Goal: Task Accomplishment & Management: Manage account settings

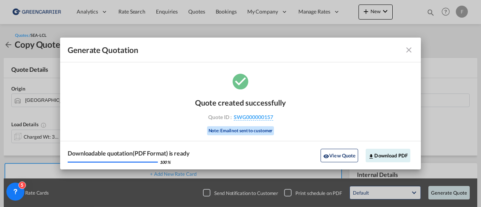
click at [409, 49] on md-icon "icon-close fg-AAA8AD cursor m-0" at bounding box center [408, 49] width 9 height 9
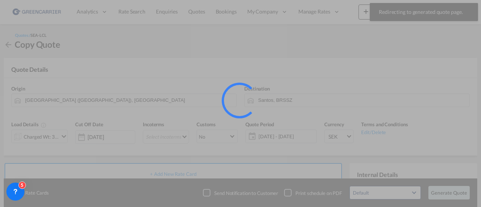
scroll to position [150, 0]
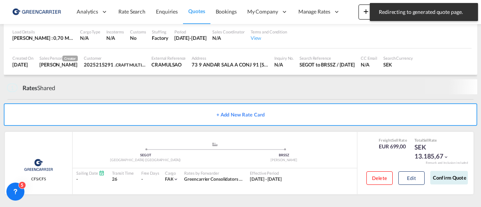
scroll to position [66, 0]
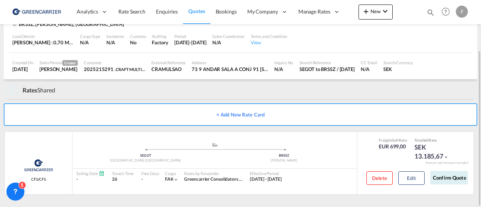
click at [197, 11] on span "Quotes" at bounding box center [196, 11] width 17 height 6
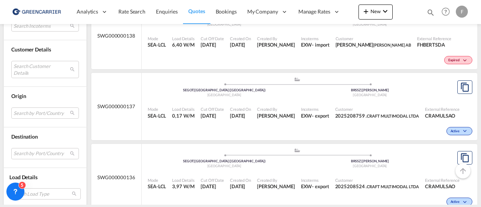
scroll to position [1278, 0]
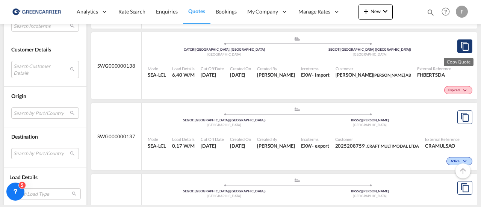
click at [460, 51] on md-icon "assets/icons/custom/copyQuote.svg" at bounding box center [464, 46] width 9 height 9
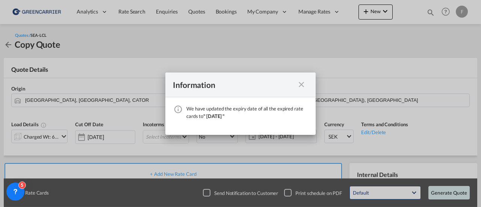
click at [302, 83] on md-icon "icon-close fg-AAA8AD cursor" at bounding box center [301, 84] width 9 height 9
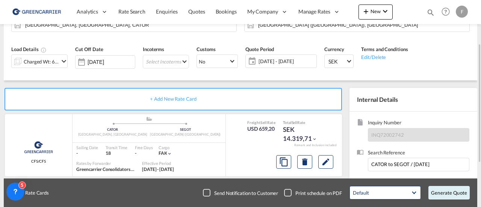
scroll to position [150, 0]
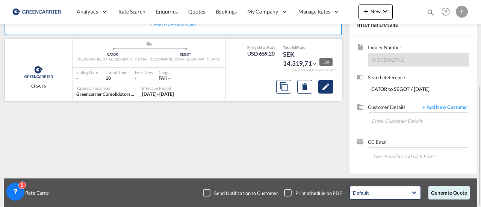
click at [324, 87] on md-icon "Edit" at bounding box center [325, 86] width 9 height 9
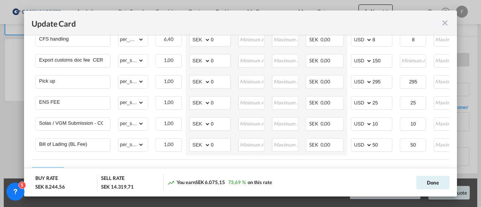
scroll to position [525, 0]
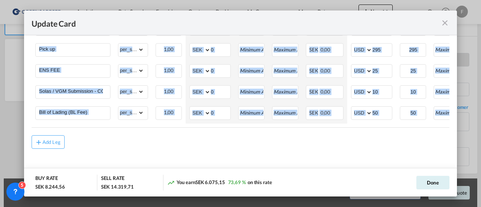
drag, startPoint x: 331, startPoint y: 129, endPoint x: 342, endPoint y: 126, distance: 11.3
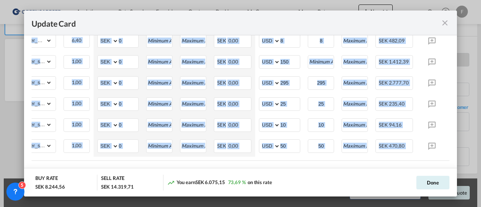
scroll to position [0, 121]
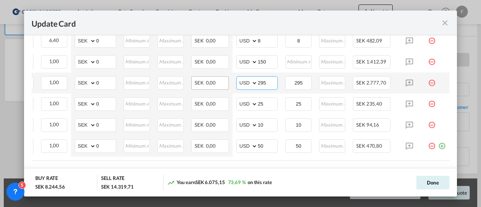
drag, startPoint x: 265, startPoint y: 85, endPoint x: 219, endPoint y: 80, distance: 46.6
click at [236, 86] on md-input-container "AED AFN ALL AMD ANG AOA ARS AUD AWG AZN BAM BBD BDT BGN BHD BIF BMD BND [PERSON…" at bounding box center [256, 83] width 41 height 14
click at [247, 86] on select "AED AFN ALL AMD ANG AOA ARS AUD AWG AZN BAM BBD BDT BGN BHD BIF BMD BND BOB BRL…" at bounding box center [248, 83] width 20 height 11
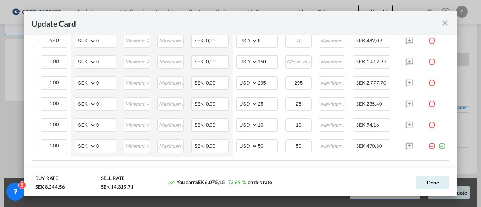
click at [343, 21] on div "Update Card" at bounding box center [236, 22] width 409 height 9
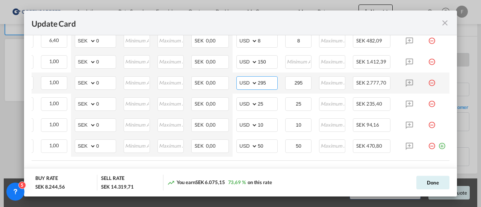
click at [244, 86] on select "AED AFN ALL AMD ANG AOA ARS AUD AWG AZN BAM BBD BDT BGN BHD BIF BMD BND BOB BRL…" at bounding box center [248, 83] width 20 height 11
select select "string:SEK"
click at [238, 80] on select "AED AFN ALL AMD ANG AOA ARS AUD AWG AZN BAM BBD BDT BGN BHD BIF BMD BND BOB BRL…" at bounding box center [248, 83] width 20 height 11
drag, startPoint x: 265, startPoint y: 86, endPoint x: 235, endPoint y: 86, distance: 29.3
click at [236, 86] on md-input-container "AED AFN ALL AMD ANG AOA ARS AUD AWG AZN BAM BBD BDT BGN BHD BIF BMD BND [PERSON…" at bounding box center [256, 83] width 41 height 14
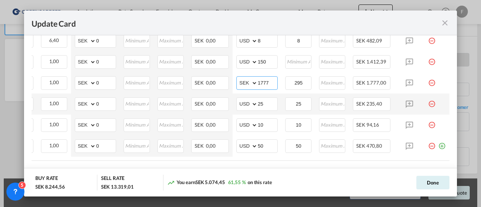
type input "1777"
type input "177"
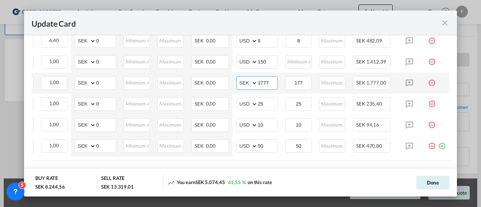
click at [267, 87] on input "1777" at bounding box center [268, 82] width 20 height 11
type input "1777,7"
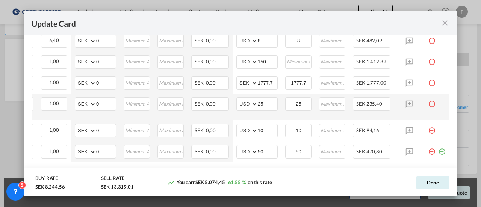
scroll to position [0, 0]
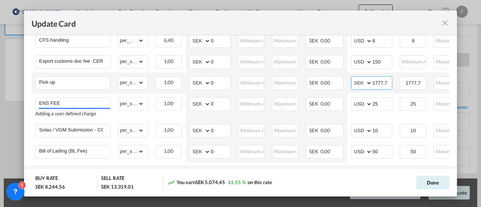
click at [383, 87] on input "1777,7" at bounding box center [382, 82] width 20 height 11
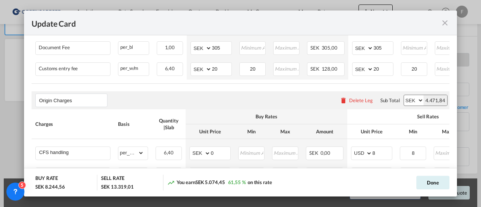
scroll to position [531, 0]
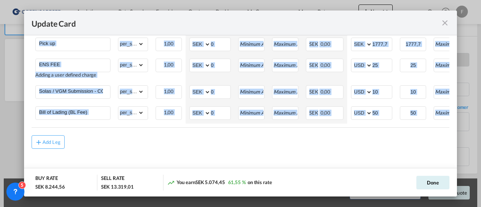
drag, startPoint x: 321, startPoint y: 129, endPoint x: 345, endPoint y: 133, distance: 24.5
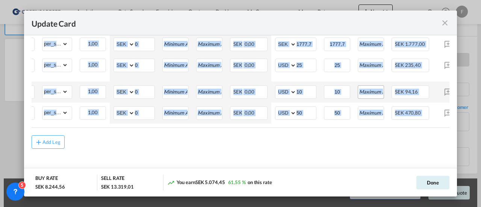
scroll to position [493, 0]
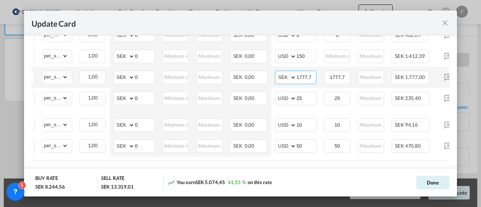
click at [312, 81] on input "1777,7" at bounding box center [307, 76] width 20 height 11
type input "1777"
click at [348, 80] on input "1777,7" at bounding box center [337, 76] width 25 height 11
type input "1777"
click at [436, 185] on button "Done" at bounding box center [432, 183] width 33 height 14
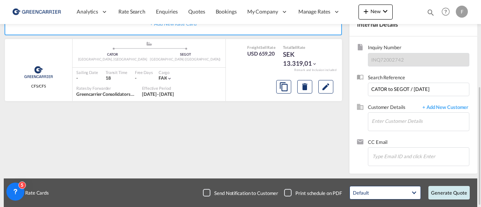
click at [452, 195] on button "Generate Quote" at bounding box center [448, 193] width 41 height 14
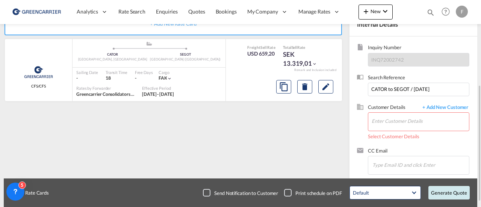
scroll to position [151, 0]
click at [402, 118] on input "Enter Customer Details" at bounding box center [420, 120] width 97 height 17
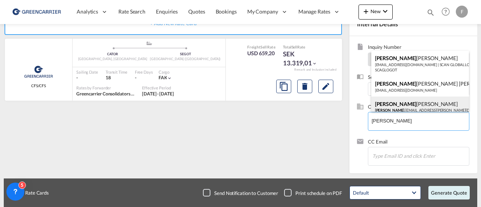
click at [401, 106] on div "[PERSON_NAME] .[EMAIL_ADDRESS][PERSON_NAME][DOMAIN_NAME] | [PERSON_NAME] AB | F…" at bounding box center [420, 110] width 98 height 26
type input "[PERSON_NAME], [PERSON_NAME], [PERSON_NAME][EMAIL_ADDRESS][PERSON_NAME][DOMAIN_…"
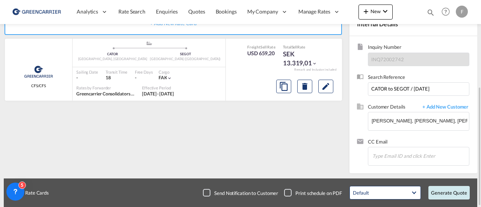
click at [441, 195] on button "Generate Quote" at bounding box center [448, 193] width 41 height 14
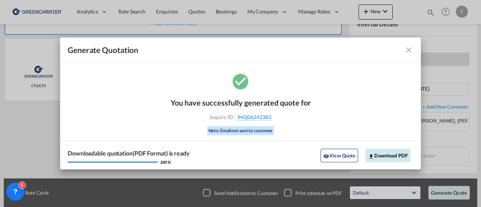
click at [392, 156] on button "Download PDF" at bounding box center [388, 156] width 45 height 14
click at [410, 51] on md-icon "icon-close fg-AAA8AD cursor m-0" at bounding box center [408, 49] width 9 height 9
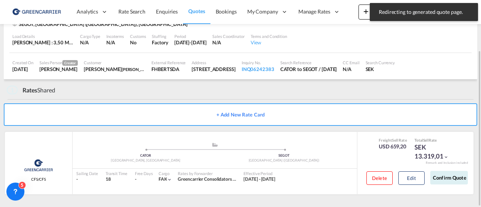
click at [192, 10] on span "Quotes" at bounding box center [196, 11] width 17 height 6
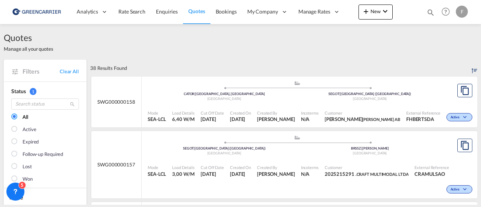
click at [461, 120] on md-icon "icon-chevron-down" at bounding box center [465, 117] width 9 height 4
click at [356, 94] on div "Follow-up Required Lost" at bounding box center [240, 103] width 481 height 207
click at [292, 106] on div "Mode SEA-LCL Load Details 6,40 W/M Cut Off Date [DATE] Created On [DATE] Create…" at bounding box center [310, 116] width 336 height 23
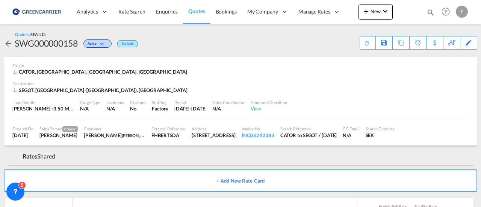
scroll to position [66, 0]
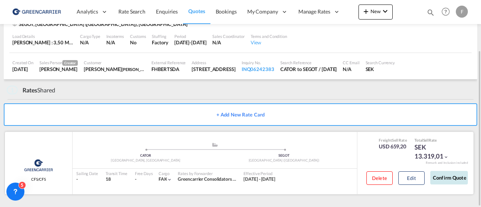
click at [451, 178] on button "Confirm Quote" at bounding box center [449, 178] width 38 height 14
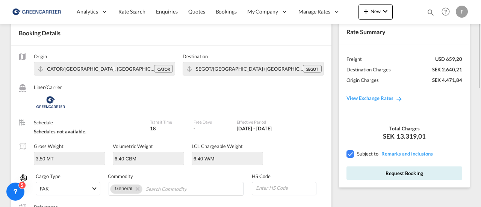
scroll to position [75, 0]
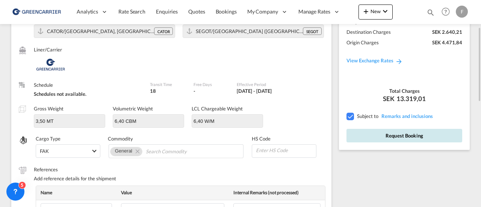
click at [398, 137] on button "Request Booking" at bounding box center [404, 136] width 116 height 14
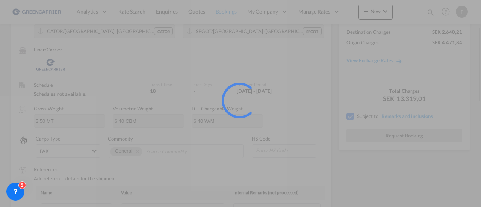
scroll to position [30, 0]
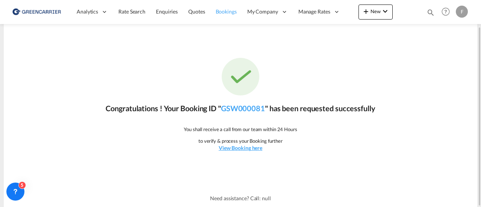
click at [232, 11] on span "Bookings" at bounding box center [226, 11] width 21 height 6
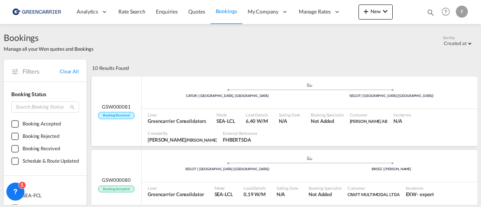
click at [263, 116] on span "Load Details" at bounding box center [257, 115] width 23 height 6
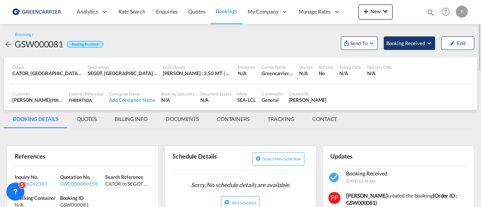
click at [404, 45] on span "Booking Received" at bounding box center [405, 43] width 39 height 8
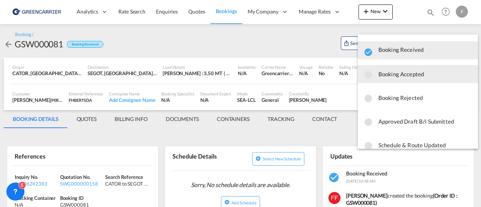
click at [404, 72] on span "Booking Accepted" at bounding box center [425, 74] width 94 height 14
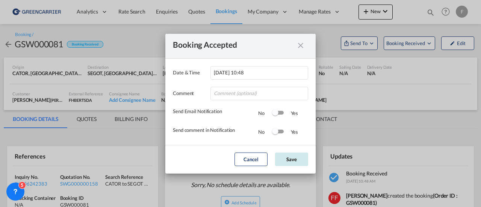
click at [300, 160] on button "Save" at bounding box center [291, 160] width 33 height 14
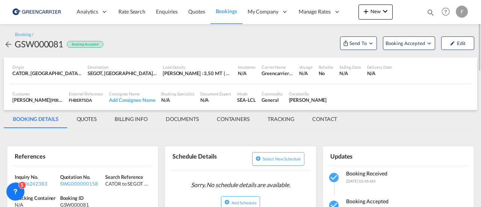
click at [222, 9] on span "Bookings" at bounding box center [226, 11] width 21 height 6
